Goal: Task Accomplishment & Management: Manage account settings

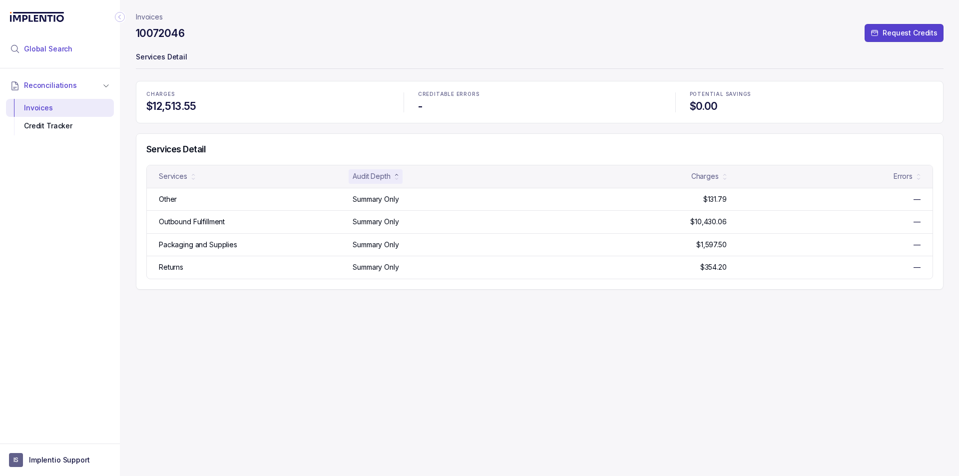
click at [45, 50] on span "Global Search" at bounding box center [48, 49] width 48 height 10
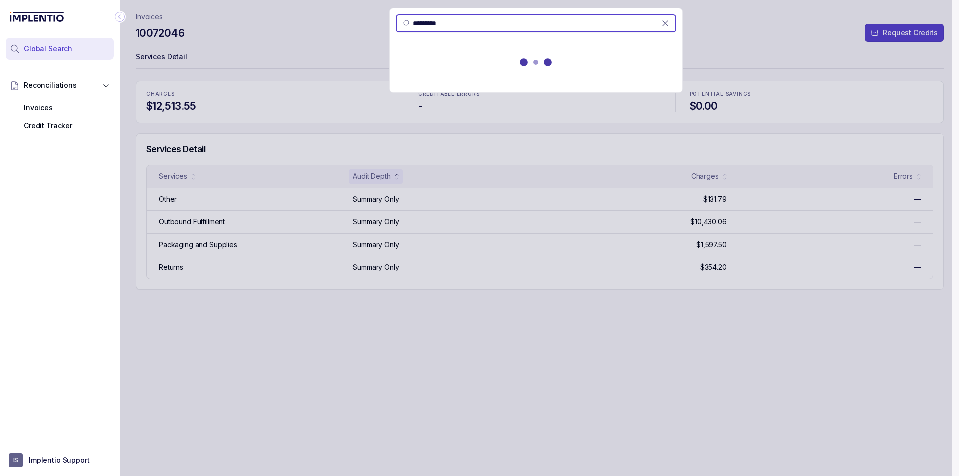
type input "*********"
click at [80, 389] on div "Reconciliations Invoices Credit Tracker" at bounding box center [60, 252] width 120 height 369
click at [80, 459] on p "Implentio Support" at bounding box center [59, 460] width 61 height 10
click at [66, 435] on p "Logout" at bounding box center [65, 439] width 83 height 10
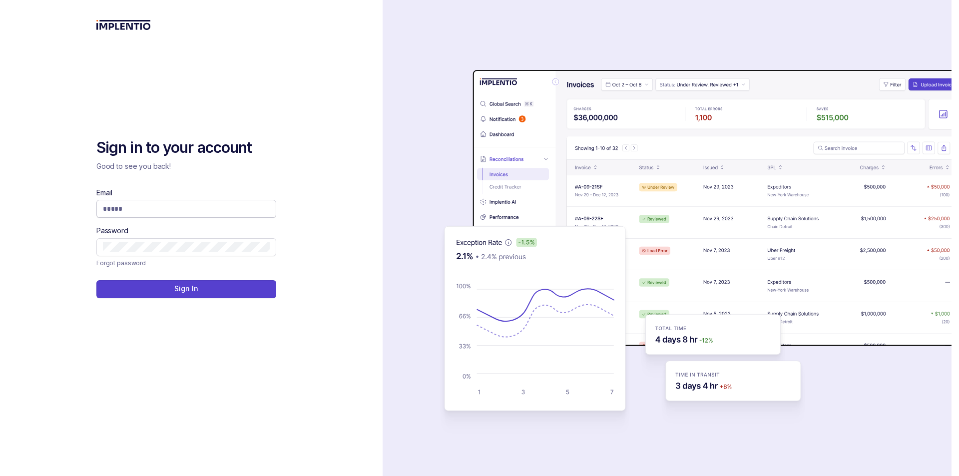
click at [111, 215] on span at bounding box center [186, 209] width 180 height 18
click at [123, 211] on input "Email" at bounding box center [186, 209] width 167 height 10
click at [138, 212] on input "Email" at bounding box center [186, 209] width 167 height 10
click at [138, 190] on div "Email" at bounding box center [186, 203] width 180 height 30
click at [141, 205] on input "Email" at bounding box center [186, 209] width 167 height 10
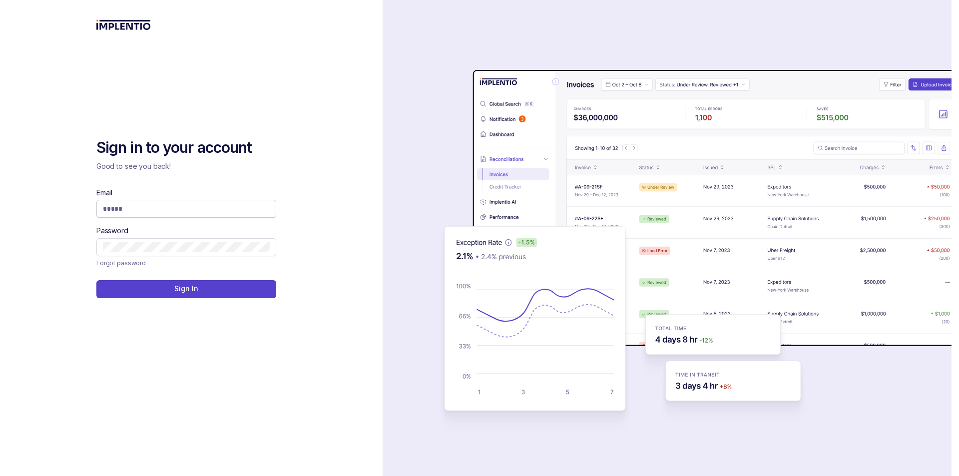
click at [141, 214] on span at bounding box center [186, 209] width 180 height 18
click at [147, 207] on input "Email" at bounding box center [186, 209] width 167 height 10
click at [168, 208] on input "Email" at bounding box center [186, 209] width 167 height 10
type input "**********"
